Goal: Information Seeking & Learning: Learn about a topic

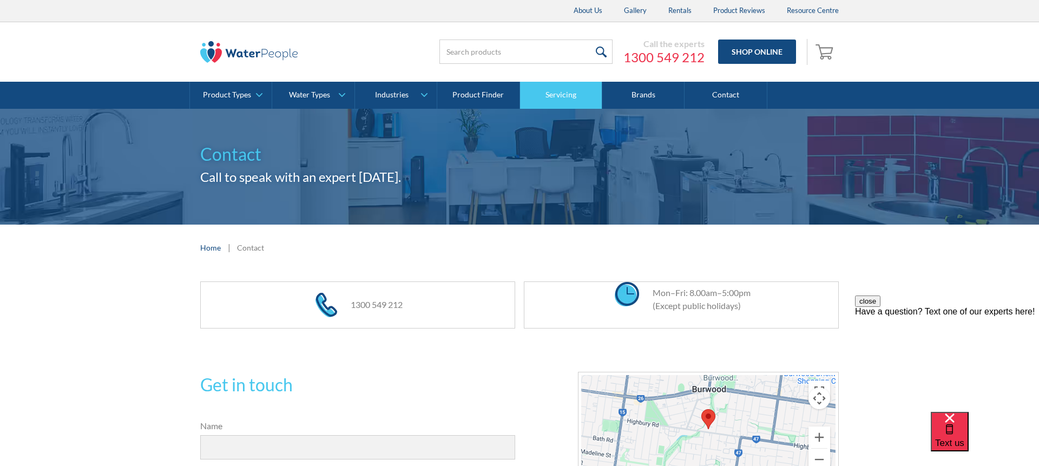
click at [558, 92] on link "Servicing" at bounding box center [561, 95] width 82 height 27
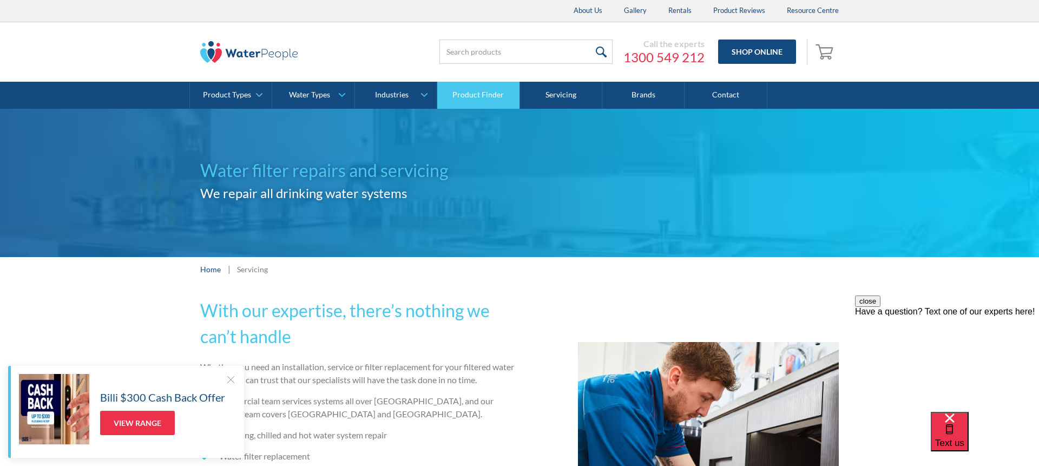
click at [480, 95] on link "Product Finder" at bounding box center [478, 95] width 82 height 27
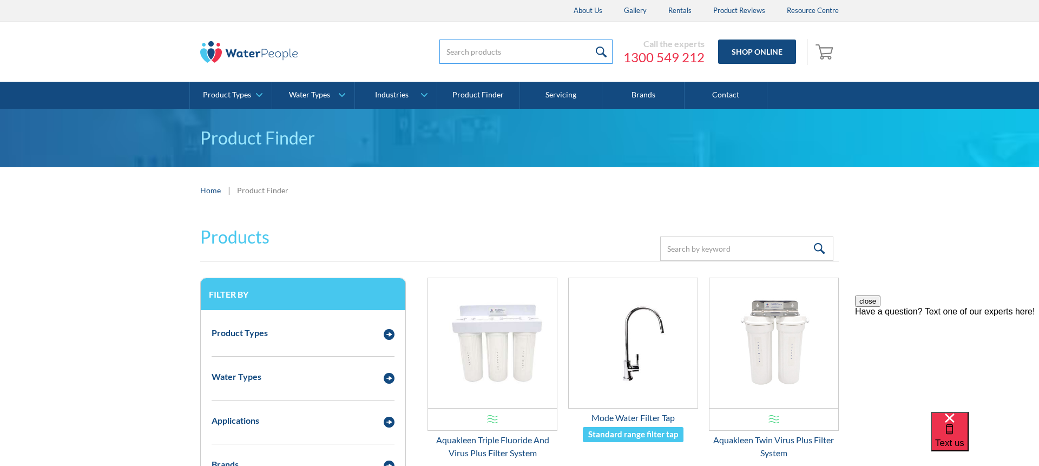
drag, startPoint x: 497, startPoint y: 40, endPoint x: 497, endPoint y: 46, distance: 6.0
click at [497, 40] on input "search" at bounding box center [525, 51] width 173 height 24
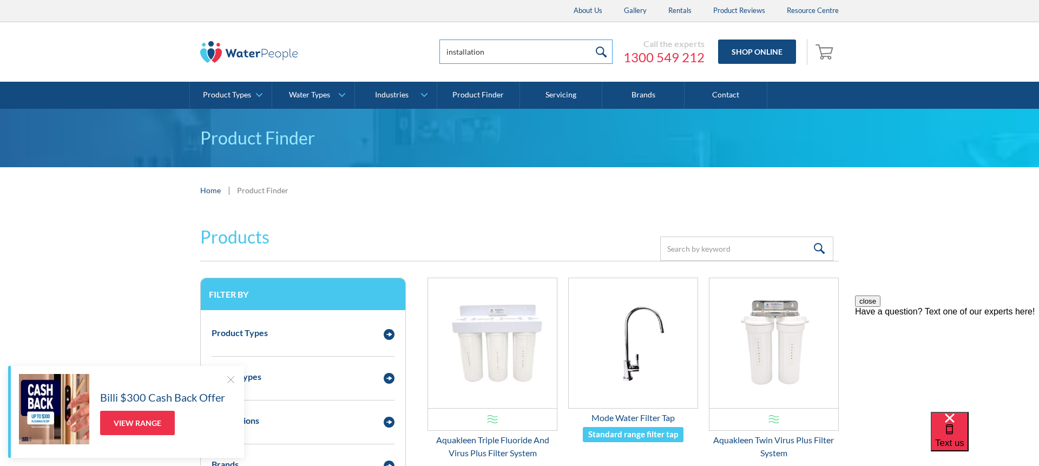
type input "installation"
click at [589, 39] on input "submit" at bounding box center [600, 51] width 23 height 24
